Goal: Task Accomplishment & Management: Complete application form

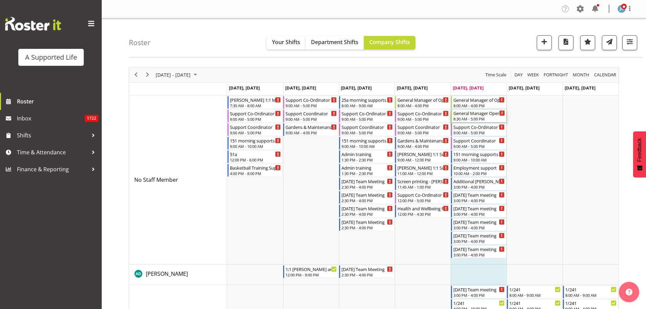
click at [489, 119] on div "8:30 AM - 5:00 PM" at bounding box center [479, 118] width 52 height 5
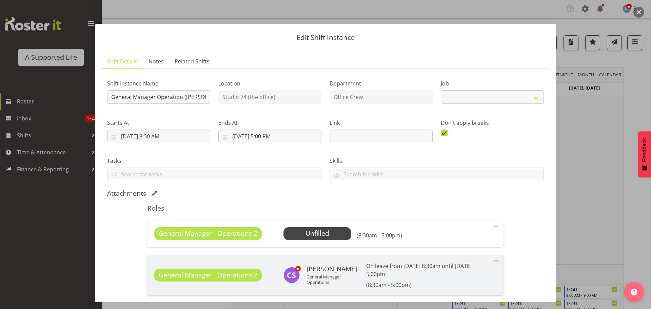
select select "4116"
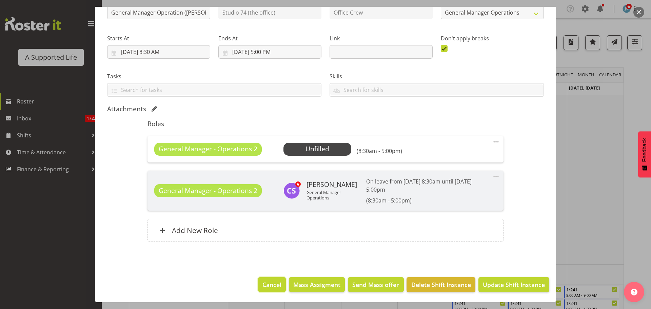
click at [278, 288] on button "Cancel" at bounding box center [272, 284] width 28 height 15
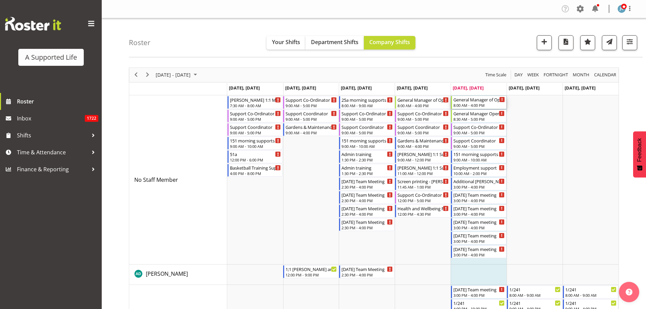
click at [486, 104] on div "8:00 AM - 4:00 PM" at bounding box center [479, 104] width 52 height 5
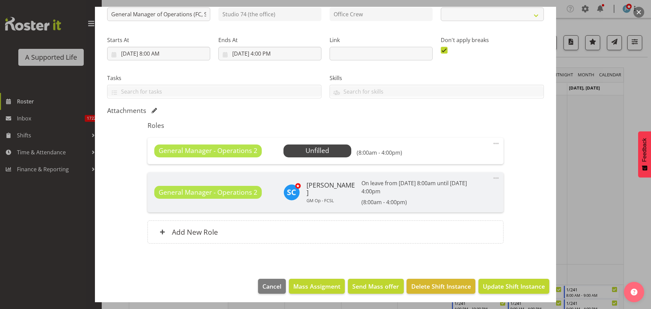
scroll to position [84, 0]
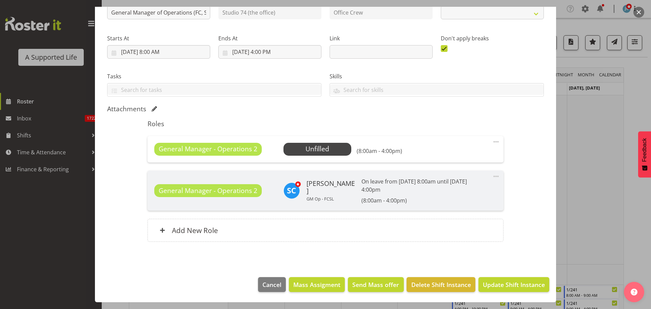
select select "4342"
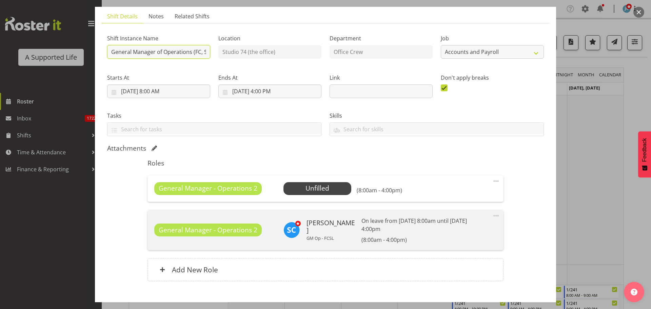
scroll to position [0, 6]
drag, startPoint x: 198, startPoint y: 53, endPoint x: 210, endPoint y: 54, distance: 11.5
click at [210, 54] on div "Shift Instance Name General Manager of Operations (FC, [GEOGRAPHIC_DATA])" at bounding box center [158, 44] width 111 height 39
click at [202, 53] on input "General Manager of Operations (FC, SL)" at bounding box center [158, 52] width 103 height 14
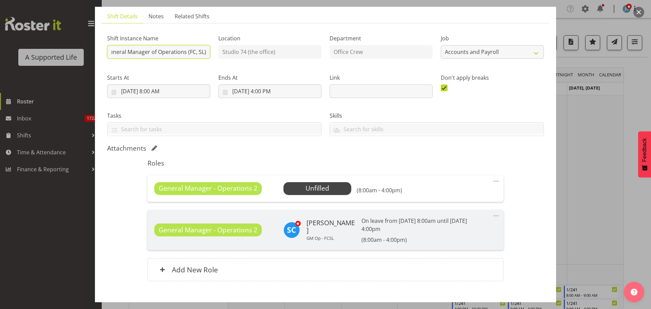
click at [202, 53] on input "General Manager of Operations (FC, SL)" at bounding box center [158, 52] width 103 height 14
click at [191, 53] on input "General Manager of Operations (FC, SL)" at bounding box center [158, 52] width 103 height 14
click at [191, 54] on input "General Manager of Operations (FC, SL)" at bounding box center [158, 52] width 103 height 14
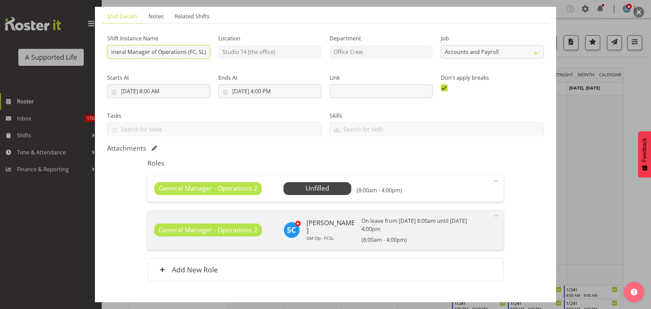
click at [191, 54] on input "General Manager of Operations (FC, SL)" at bounding box center [158, 52] width 103 height 14
click at [522, 236] on div "Shift Instance Name General Manager of Operations (FC, SL) Location Studio 74 (…" at bounding box center [325, 159] width 437 height 260
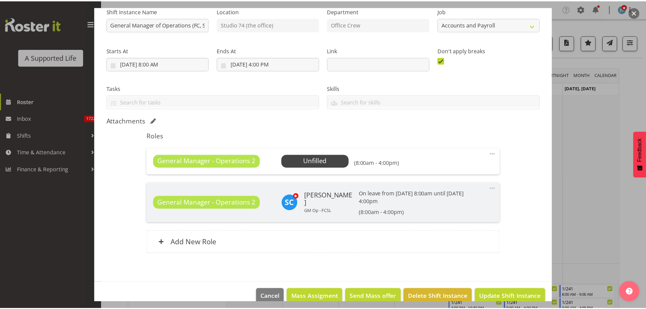
scroll to position [84, 0]
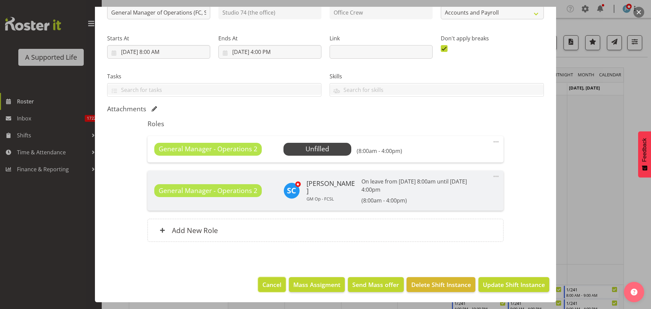
click at [274, 284] on span "Cancel" at bounding box center [271, 284] width 19 height 9
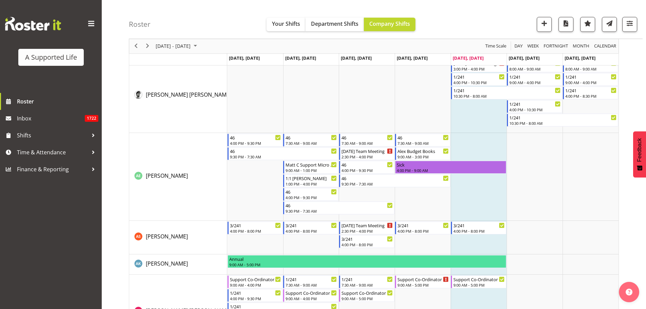
scroll to position [0, 0]
